Goal: Task Accomplishment & Management: Complete application form

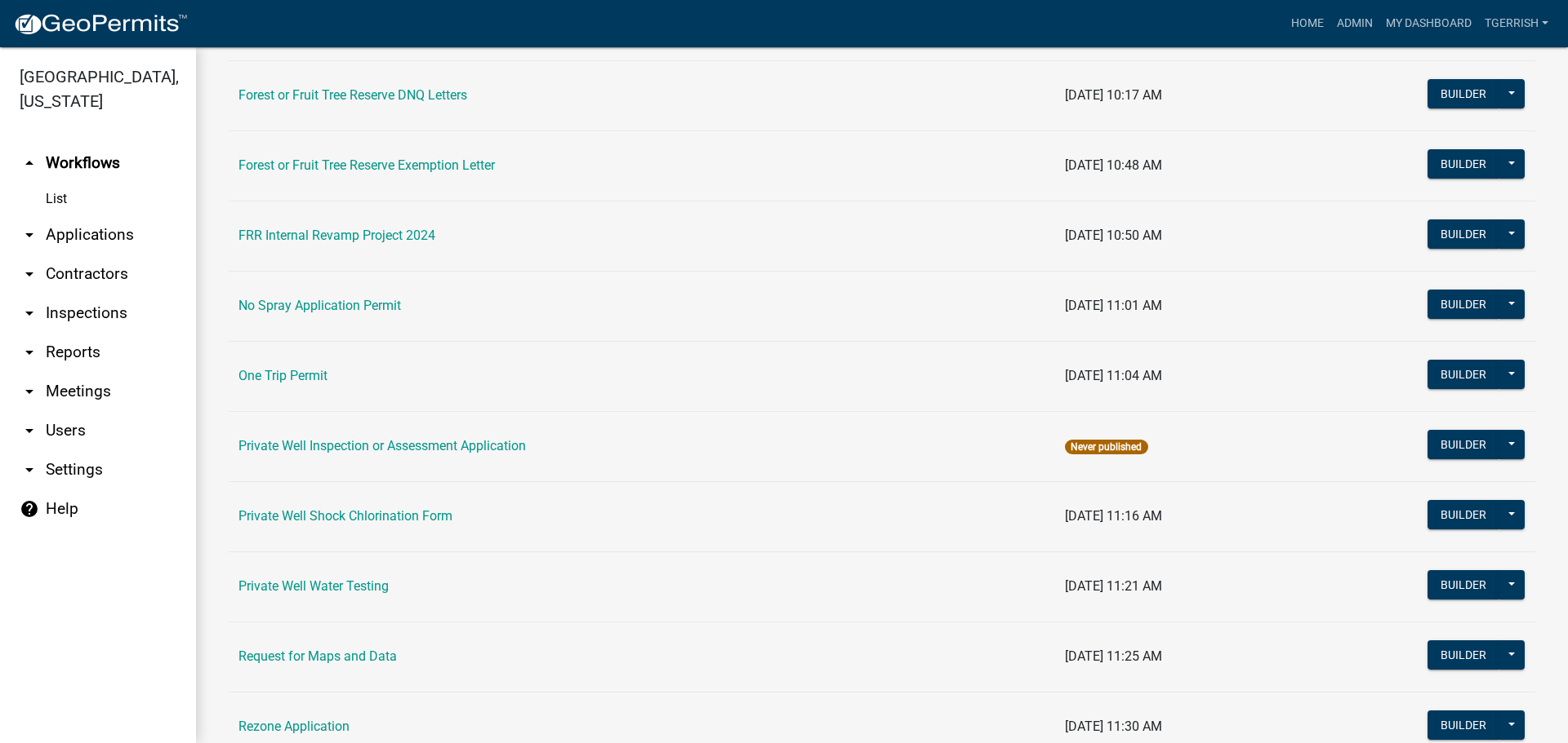
scroll to position [1142, 0]
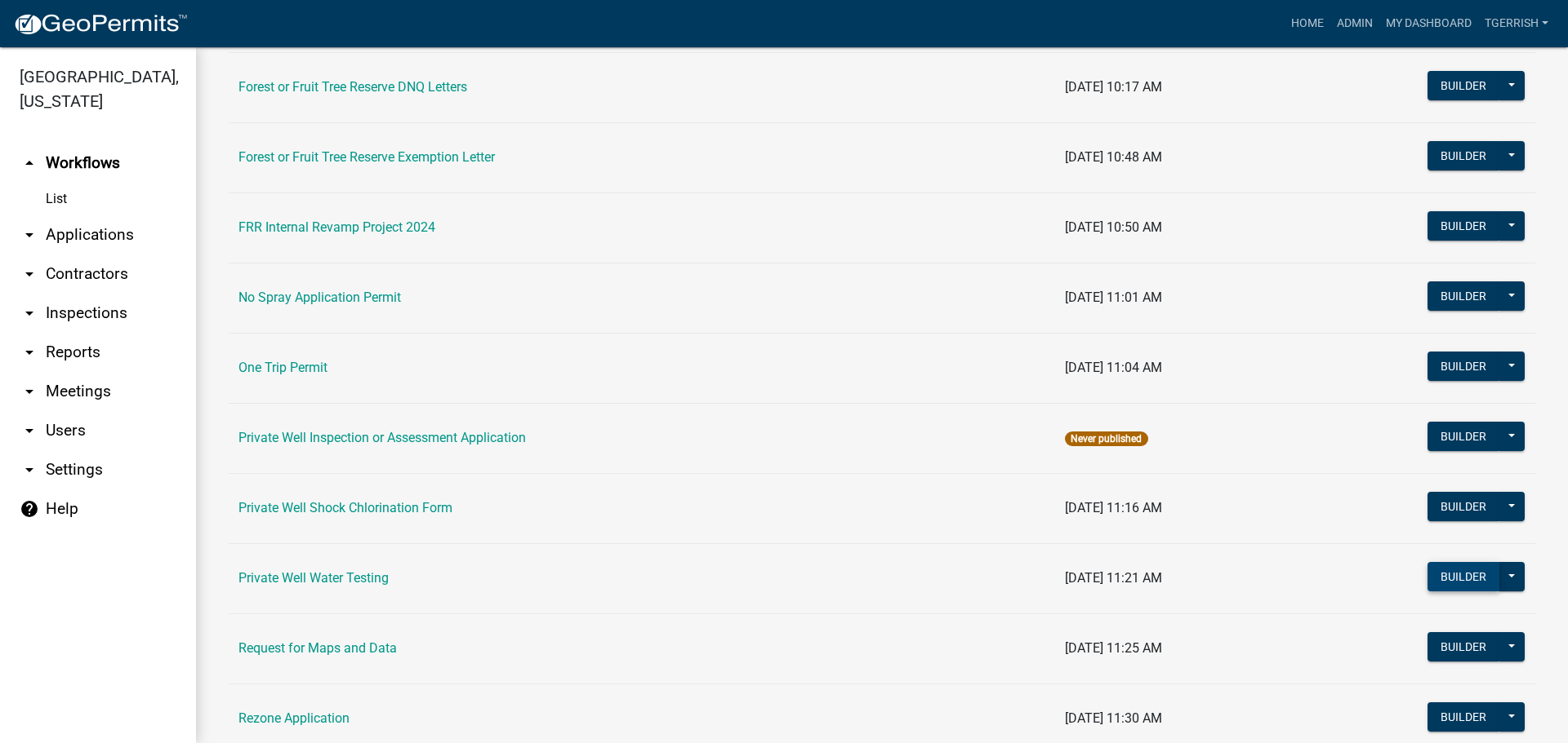
click at [1432, 572] on button "Builder" at bounding box center [1462, 576] width 71 height 29
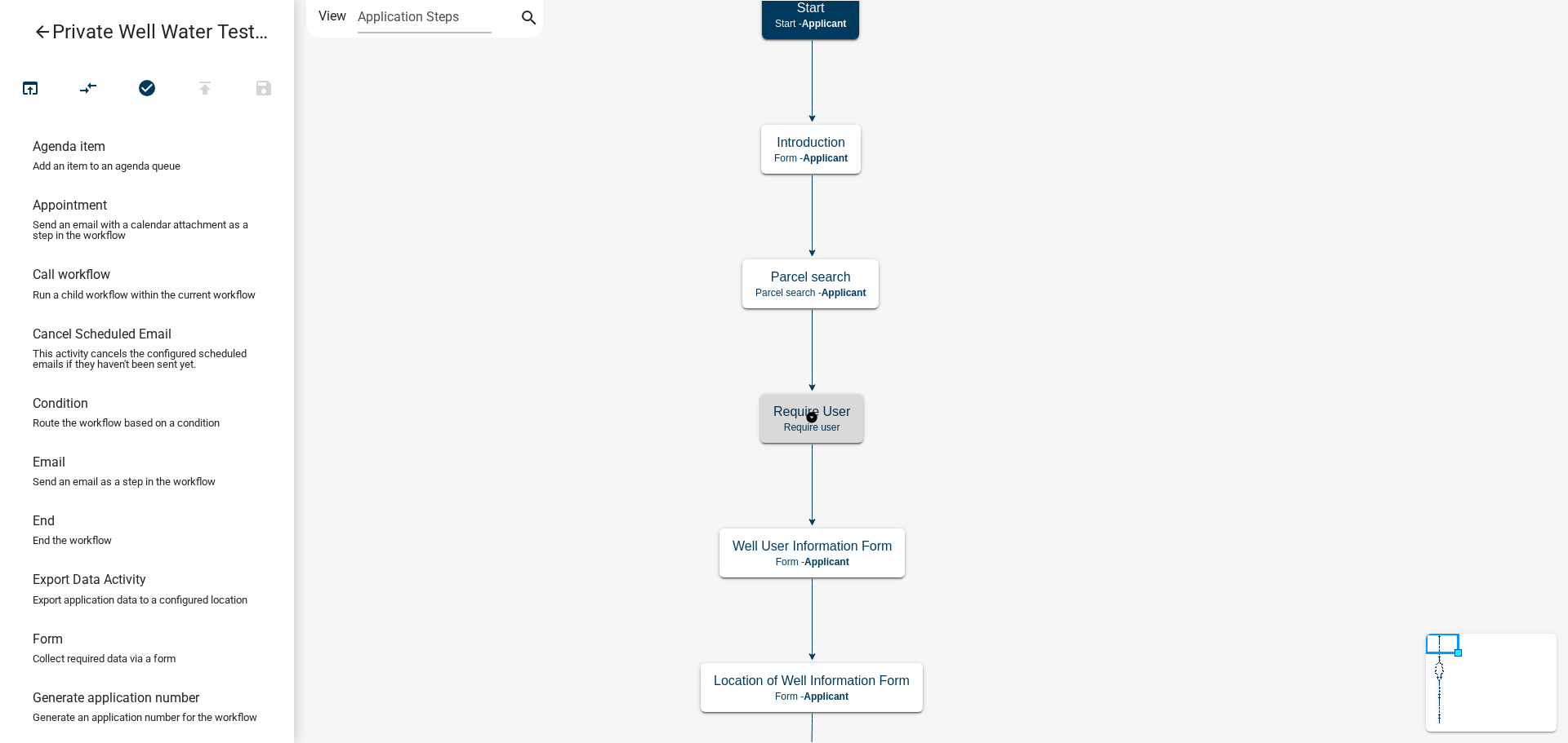
click at [854, 427] on div "Require User Require user" at bounding box center [811, 419] width 103 height 49
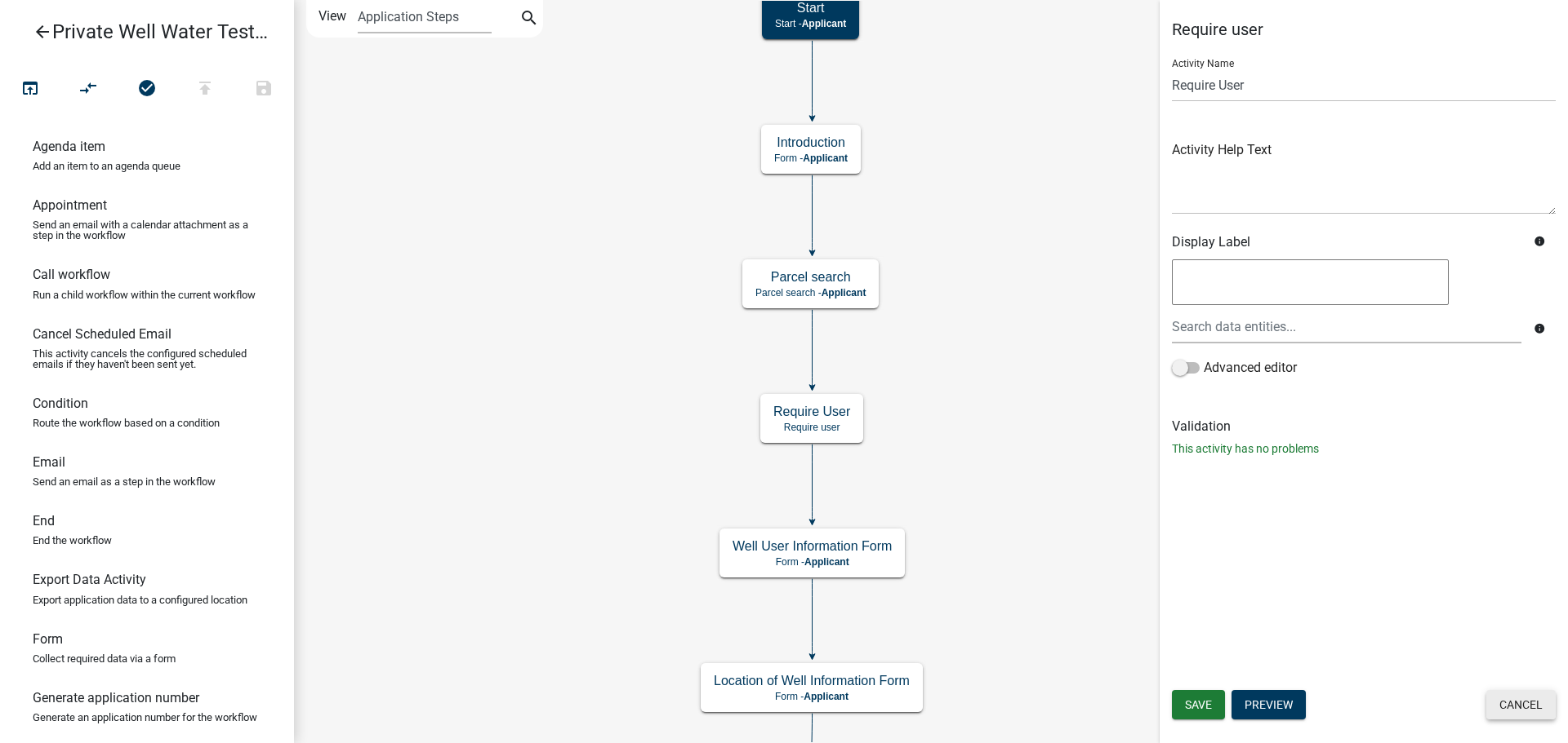
click at [1507, 702] on button "Cancel" at bounding box center [1520, 704] width 70 height 29
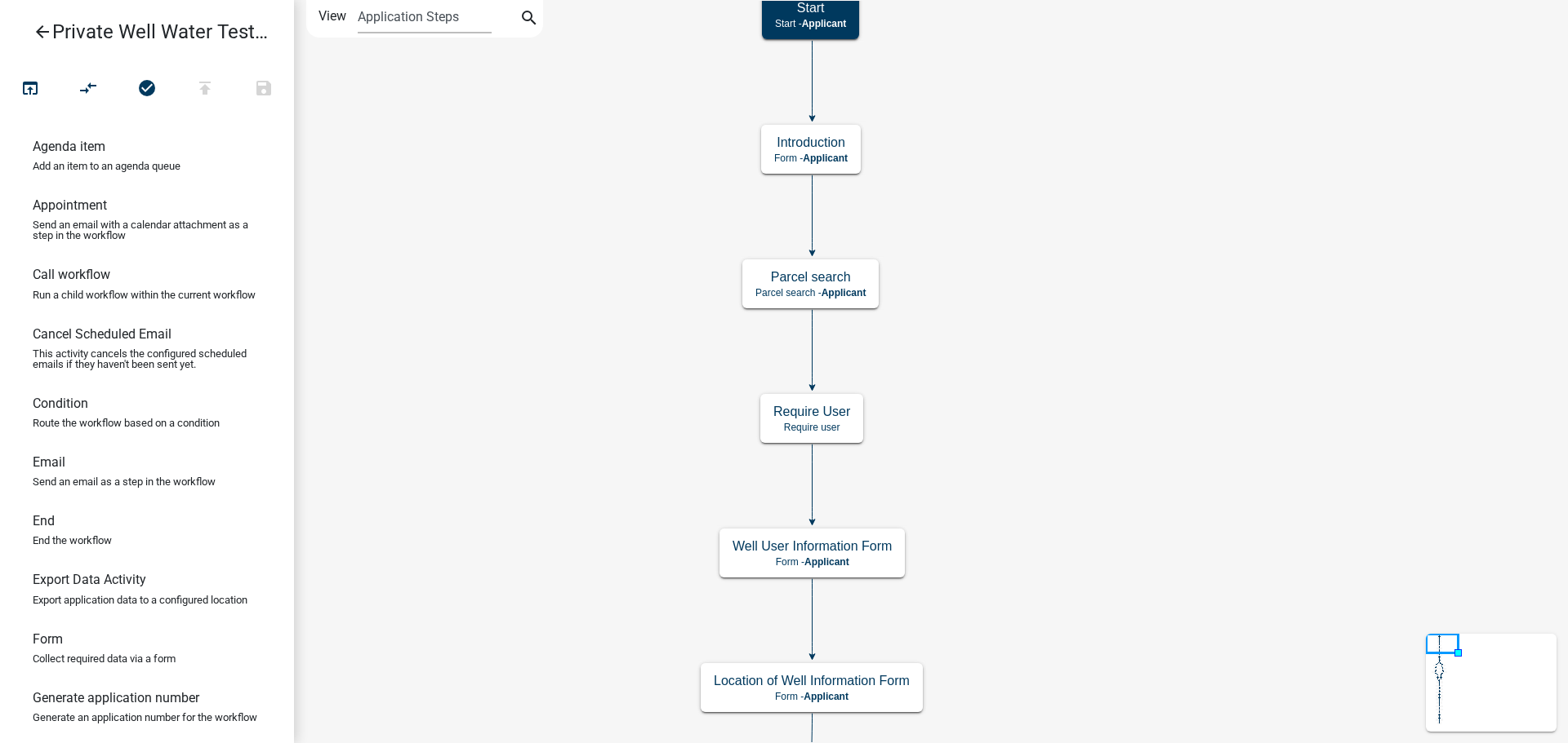
click at [23, 89] on icon "open_in_browser" at bounding box center [30, 90] width 19 height 23
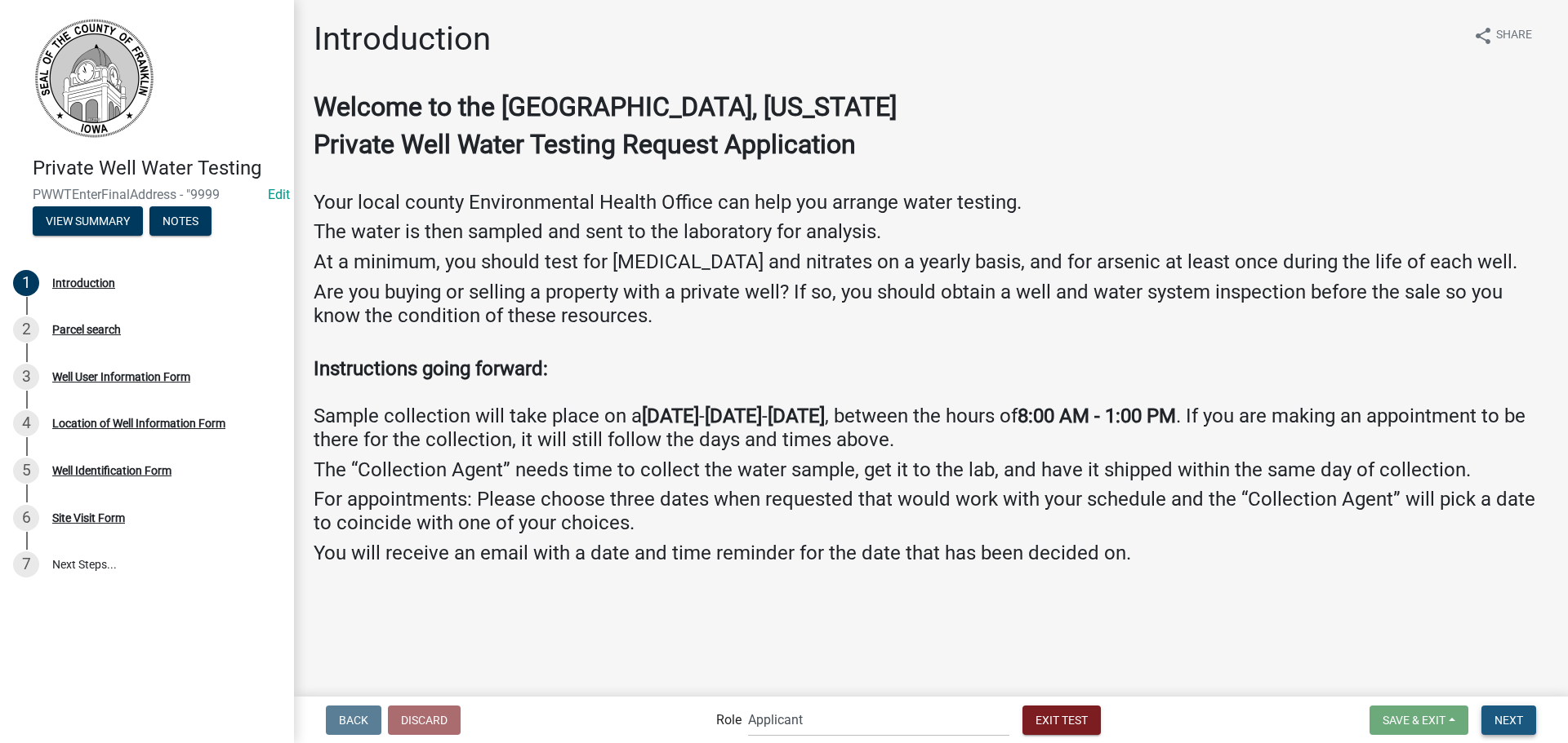
click at [1511, 713] on span "Next" at bounding box center [1508, 719] width 28 height 13
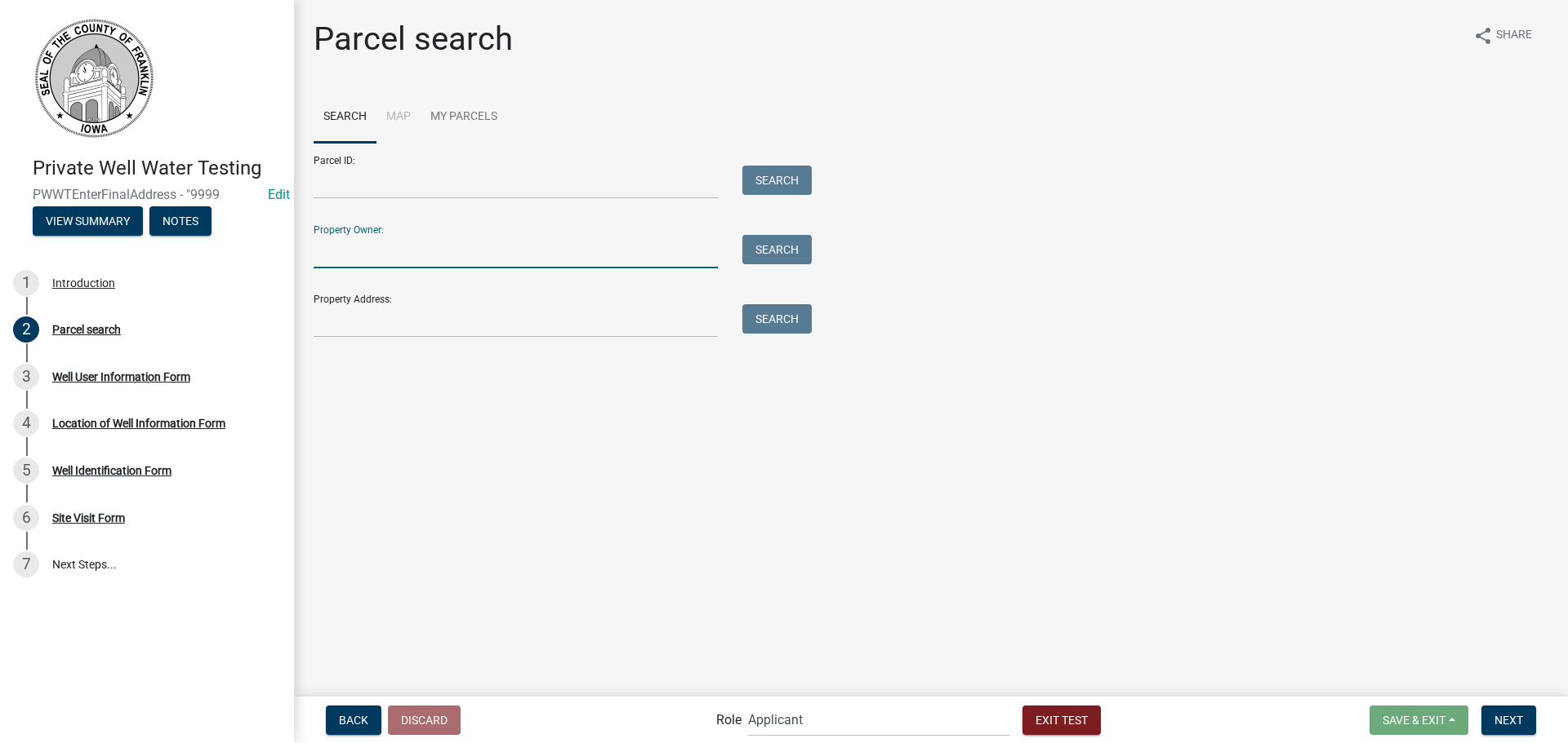
click at [370, 256] on input "Property Owner:" at bounding box center [516, 252] width 404 height 33
type input "Toomsen"
click at [761, 250] on button "Search" at bounding box center [777, 249] width 70 height 29
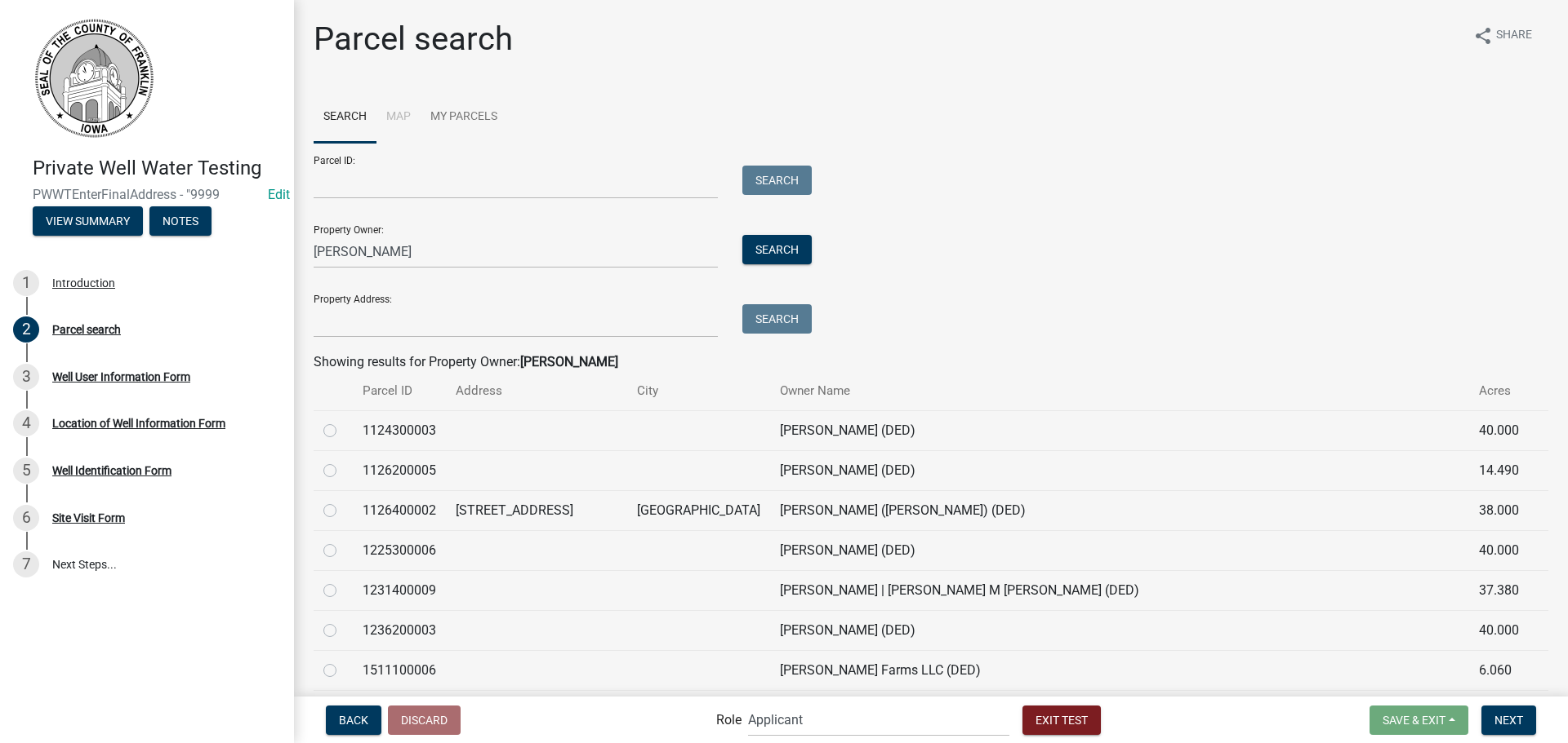
click at [343, 421] on label at bounding box center [343, 421] width 0 height 0
click at [343, 432] on input "radio" at bounding box center [348, 427] width 11 height 11
radio input "true"
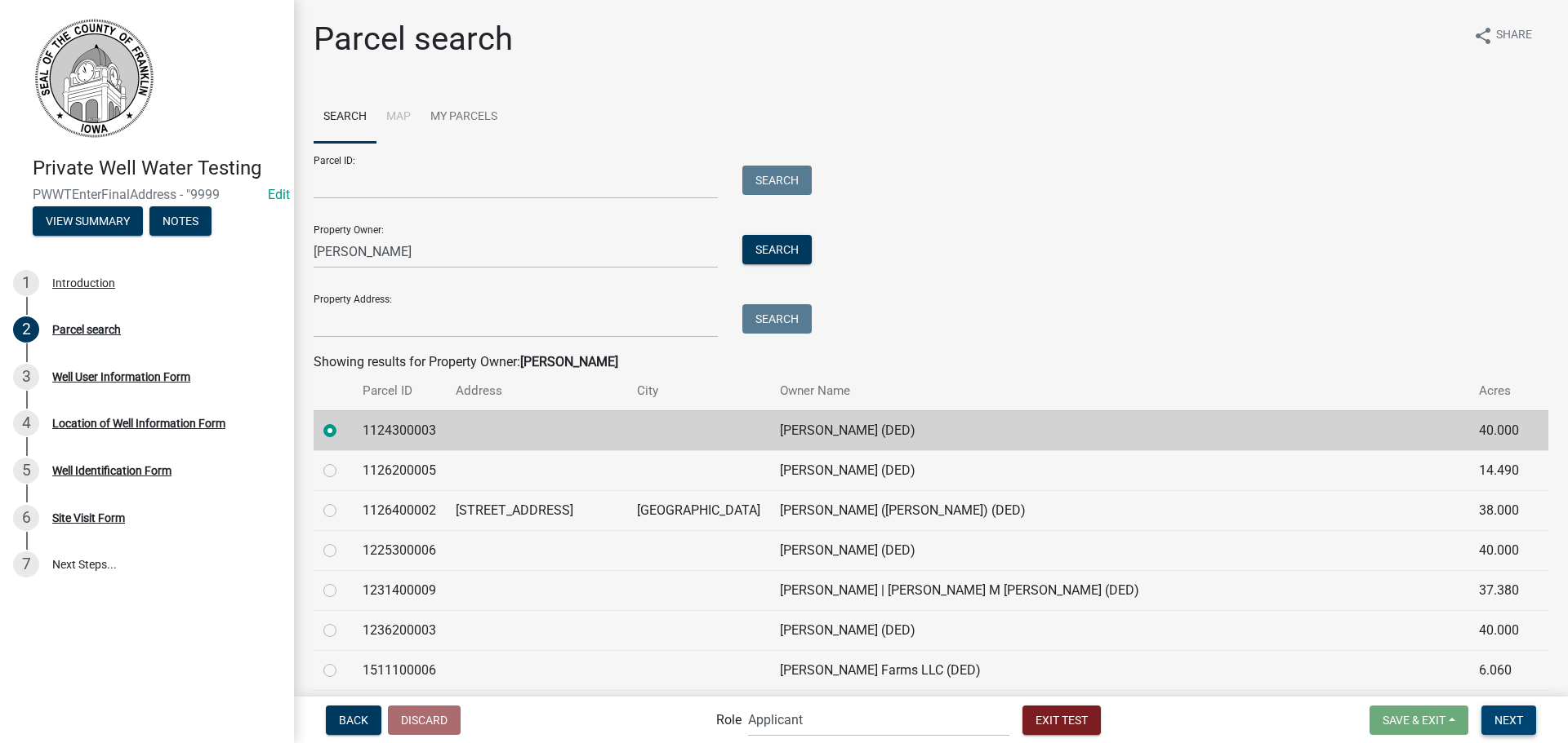
click at [1504, 720] on span "Next" at bounding box center [1508, 719] width 28 height 13
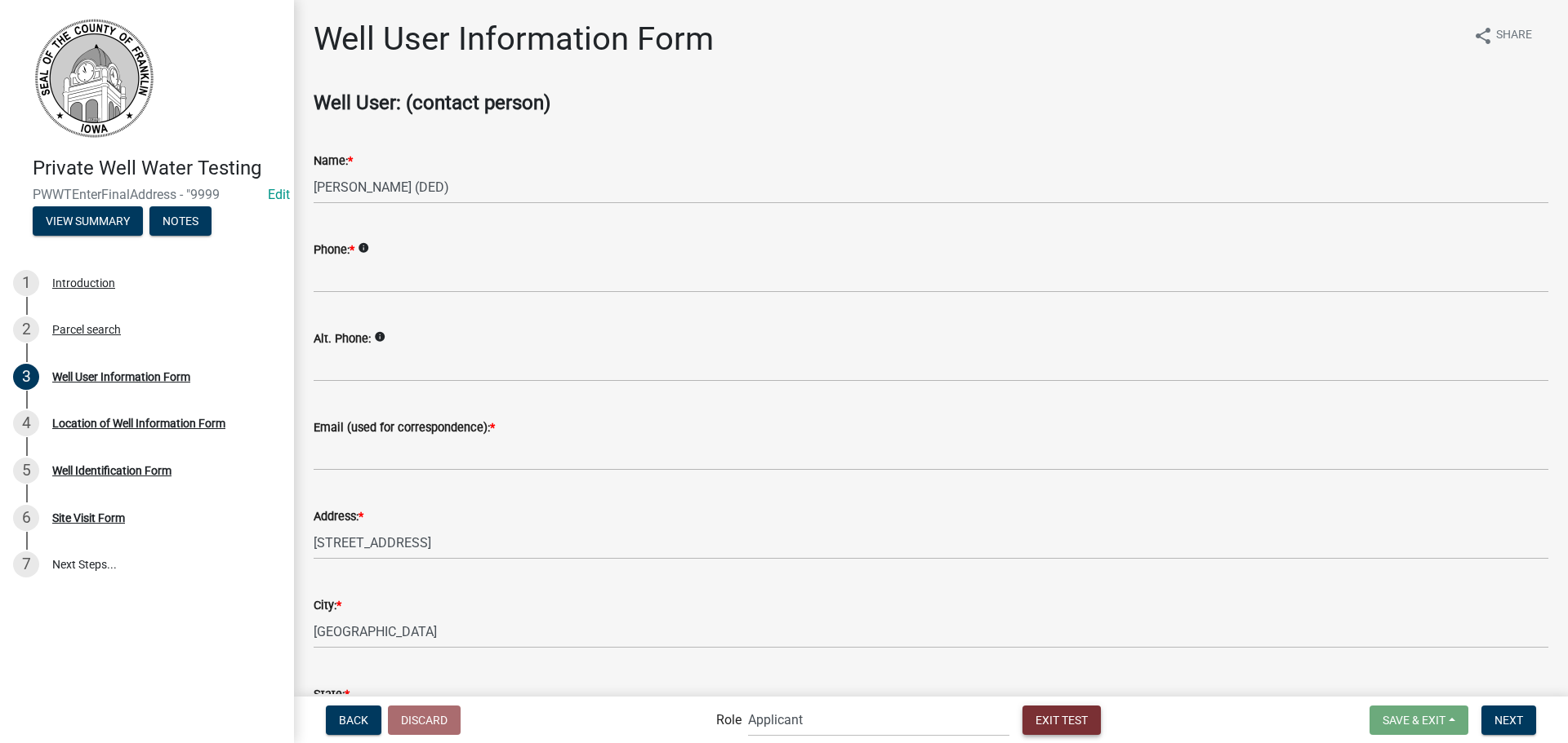
click at [1062, 712] on button "Exit Test" at bounding box center [1061, 720] width 78 height 29
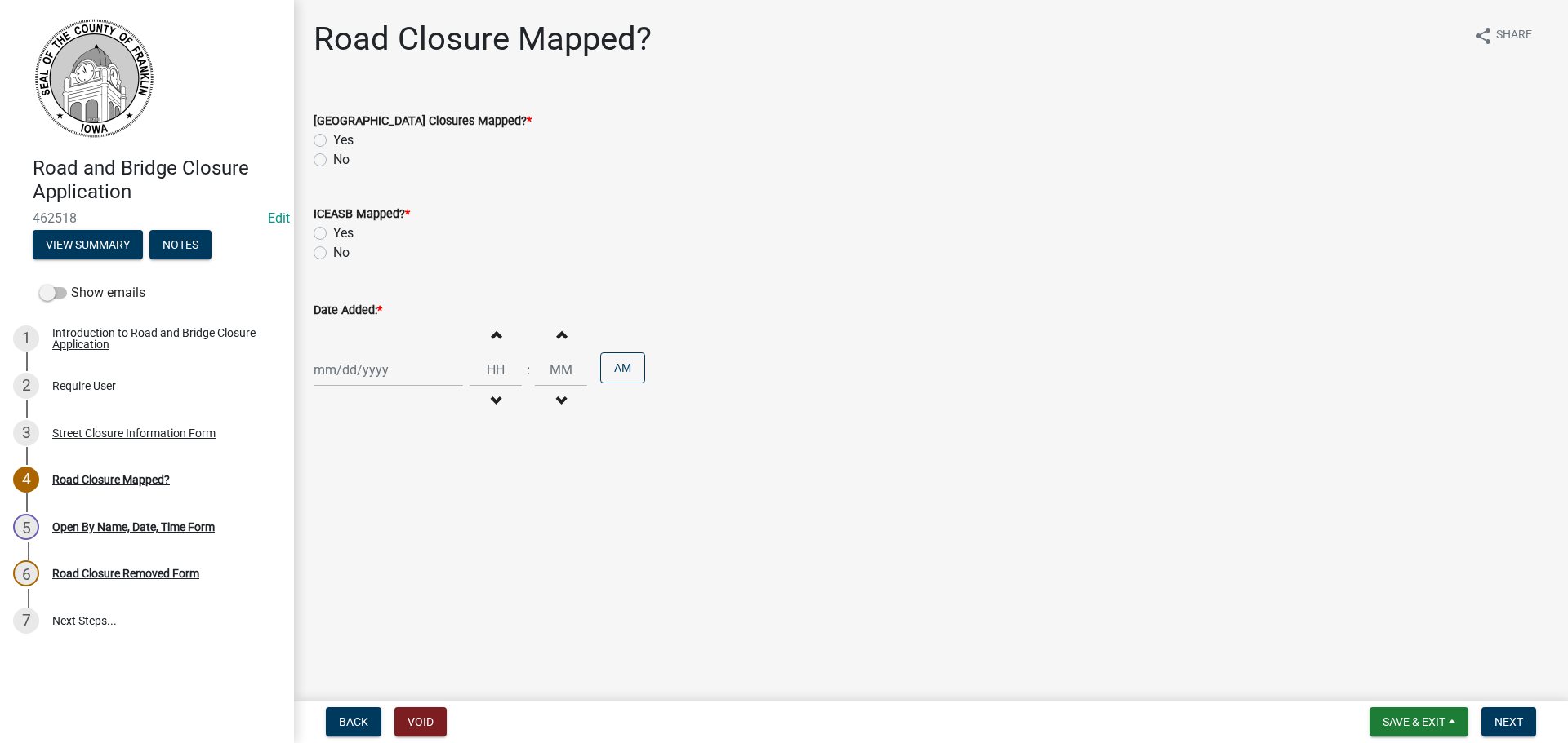
drag, startPoint x: 324, startPoint y: 138, endPoint x: 325, endPoint y: 164, distance: 26.0
click at [333, 138] on label "Yes" at bounding box center [343, 140] width 20 height 19
click at [333, 138] on input "Yes" at bounding box center [339, 136] width 11 height 11
radio input "true"
click at [333, 232] on label "Yes" at bounding box center [343, 234] width 20 height 19
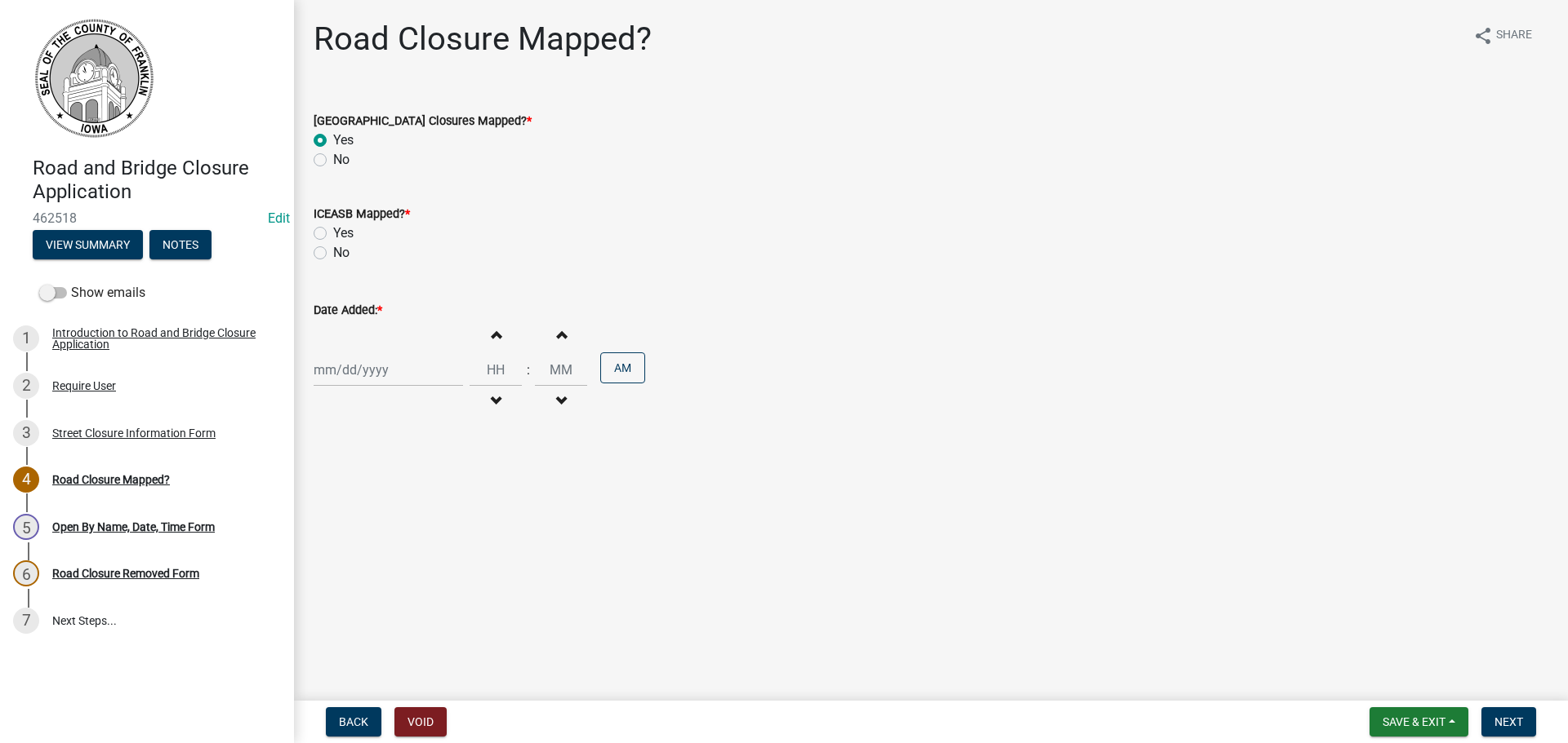
click at [333, 232] on input "Yes" at bounding box center [339, 229] width 11 height 11
radio input "true"
click at [354, 368] on div at bounding box center [388, 370] width 149 height 33
select select "8"
select select "2025"
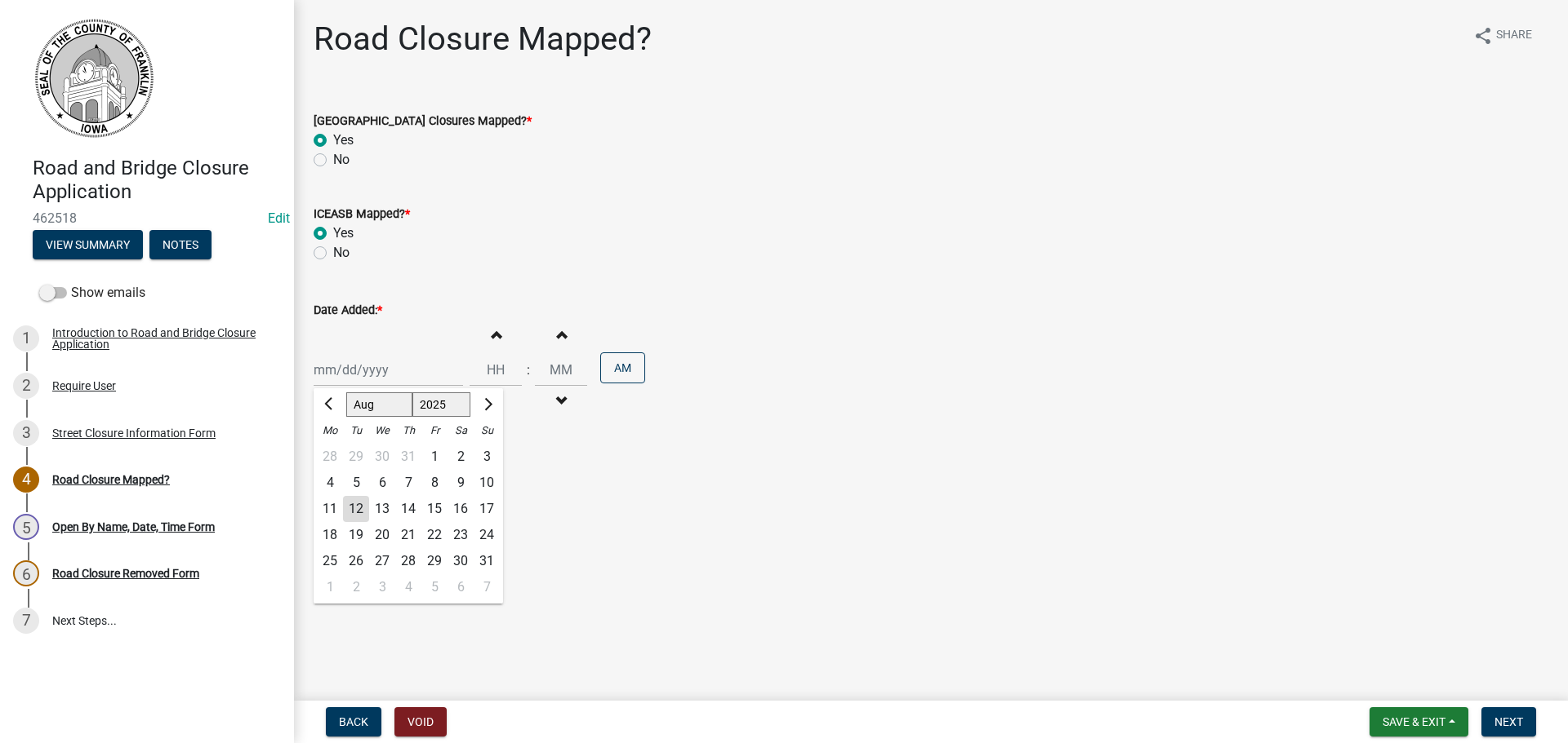
click at [353, 512] on div "12" at bounding box center [356, 509] width 26 height 26
type input "[DATE]"
click at [493, 378] on input "Hours" at bounding box center [495, 370] width 52 height 33
type input "08"
type input "00"
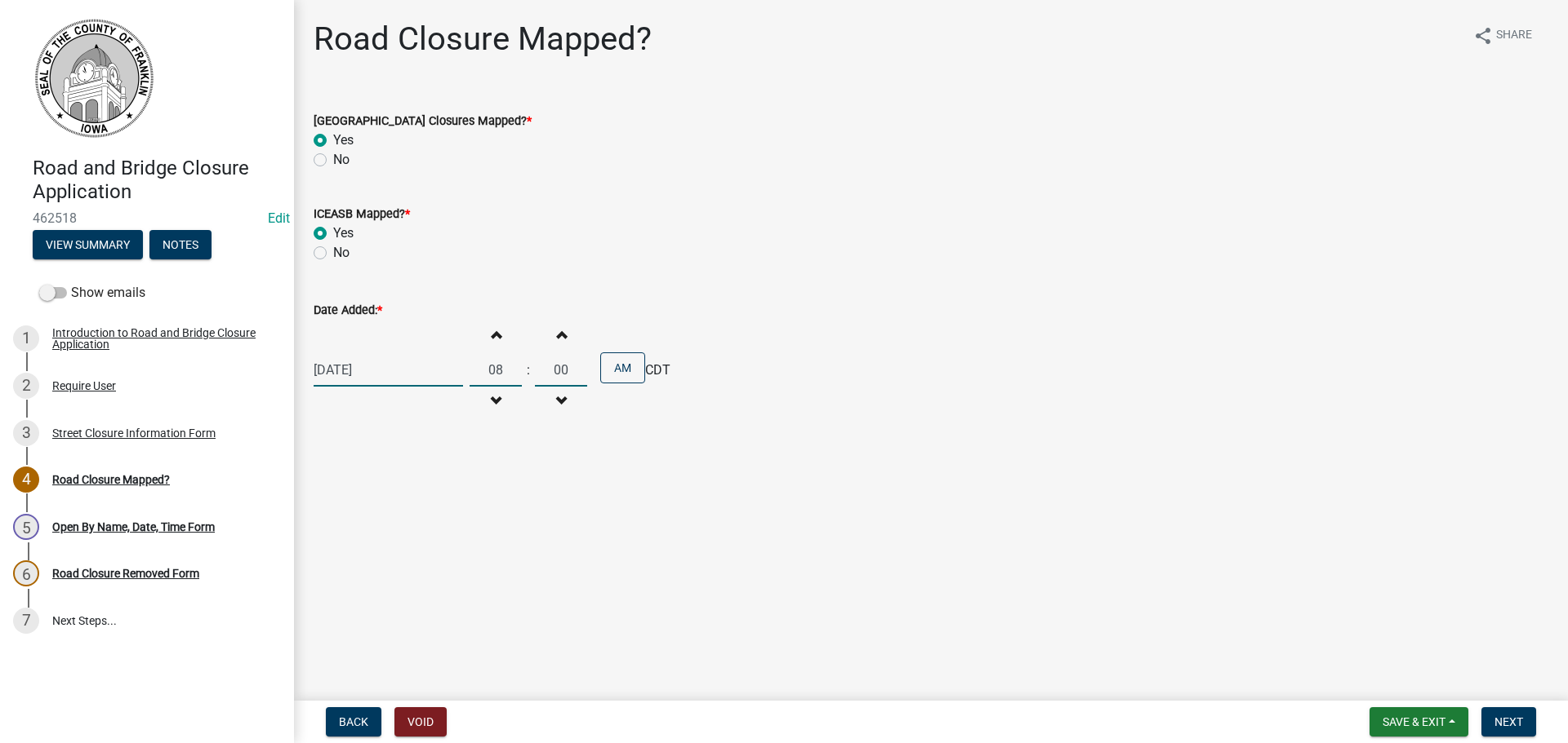
click at [569, 379] on input "00" at bounding box center [560, 370] width 52 height 33
click at [1498, 722] on span "Next" at bounding box center [1508, 722] width 28 height 13
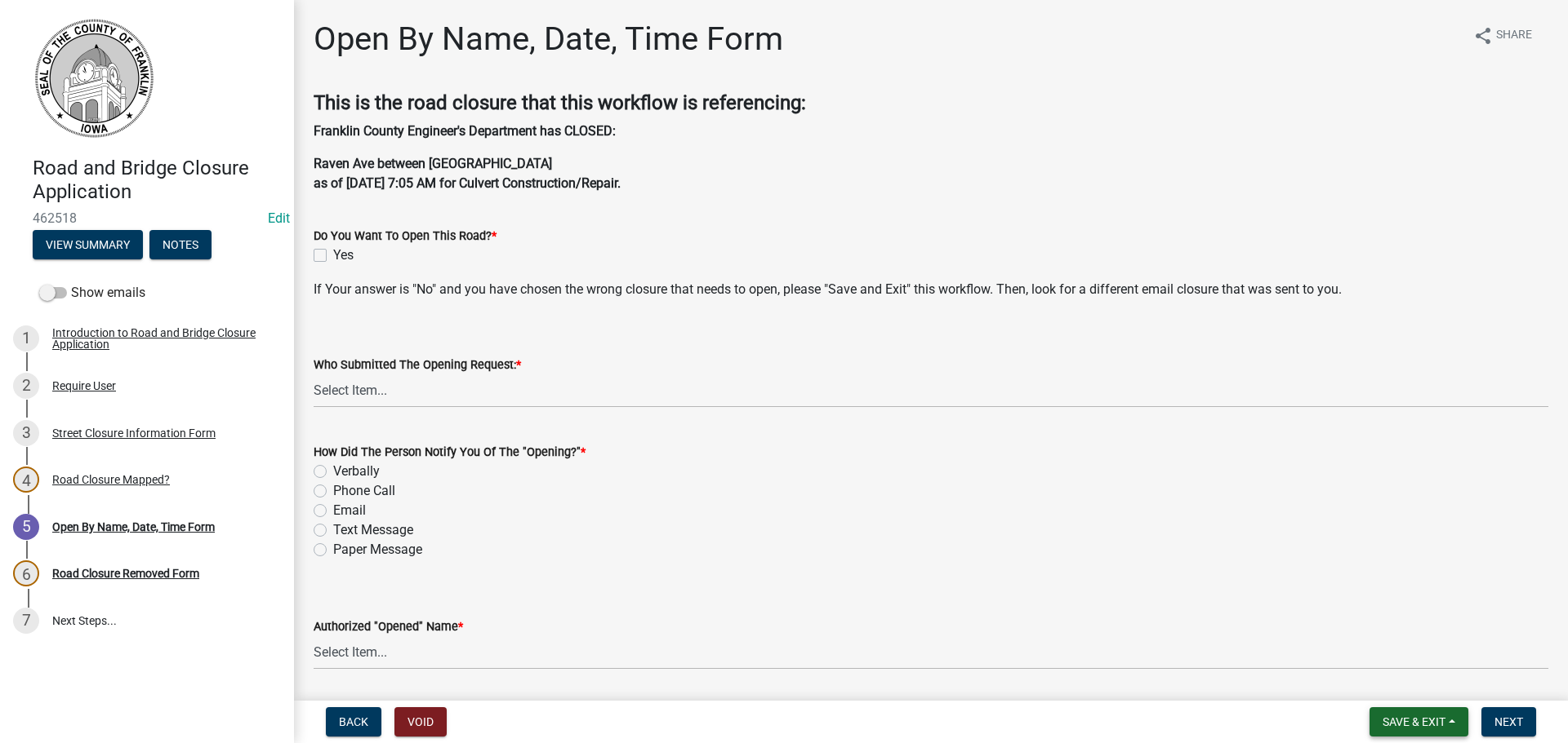
click at [1453, 722] on button "Save & Exit" at bounding box center [1419, 722] width 99 height 29
click at [1415, 682] on button "Save & Exit" at bounding box center [1402, 680] width 131 height 39
